Goal: Task Accomplishment & Management: Complete application form

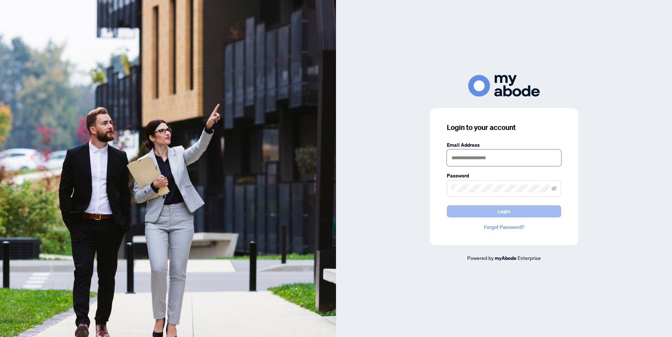
type input "**********"
click at [471, 211] on button "Login" at bounding box center [504, 212] width 114 height 12
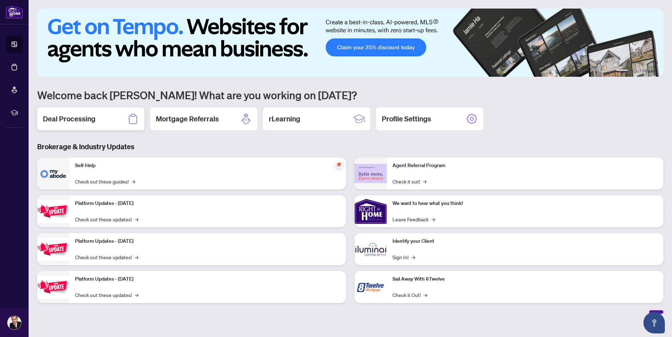
click at [97, 118] on div "Deal Processing" at bounding box center [90, 119] width 107 height 23
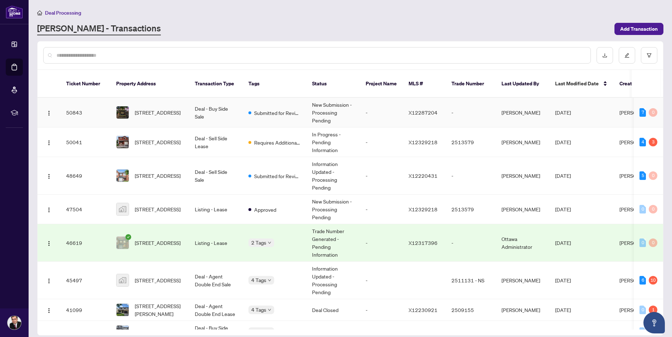
click at [152, 110] on span "[STREET_ADDRESS]" at bounding box center [158, 113] width 46 height 8
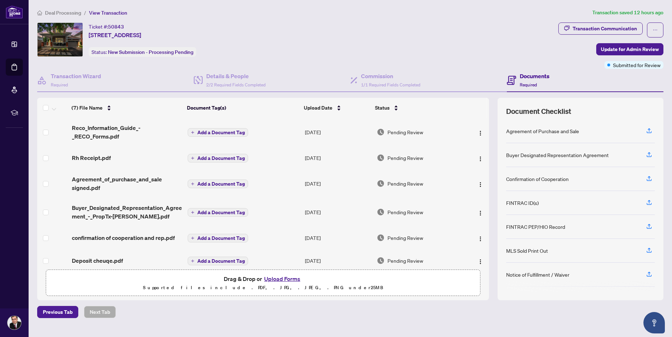
click at [275, 278] on button "Upload Forms" at bounding box center [282, 279] width 40 height 9
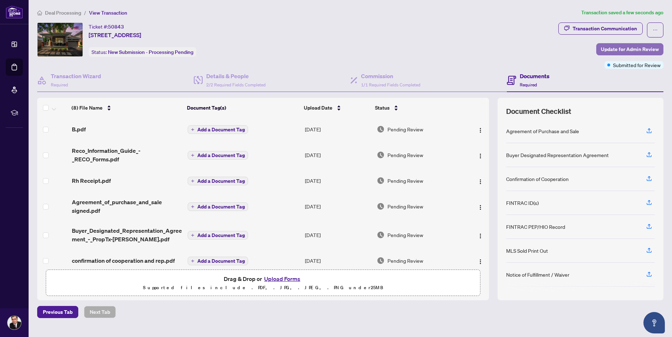
click at [633, 50] on span "Update for Admin Review" at bounding box center [630, 49] width 58 height 11
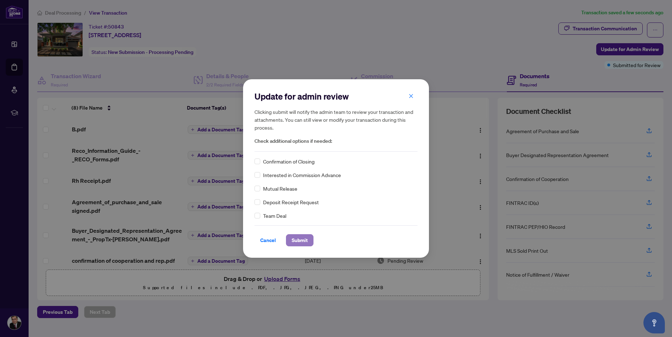
click at [302, 242] on span "Submit" at bounding box center [300, 240] width 16 height 11
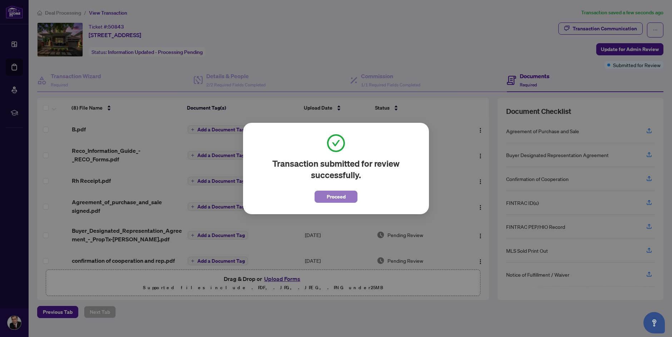
click at [325, 197] on button "Proceed" at bounding box center [336, 197] width 43 height 12
